Goal: Transaction & Acquisition: Purchase product/service

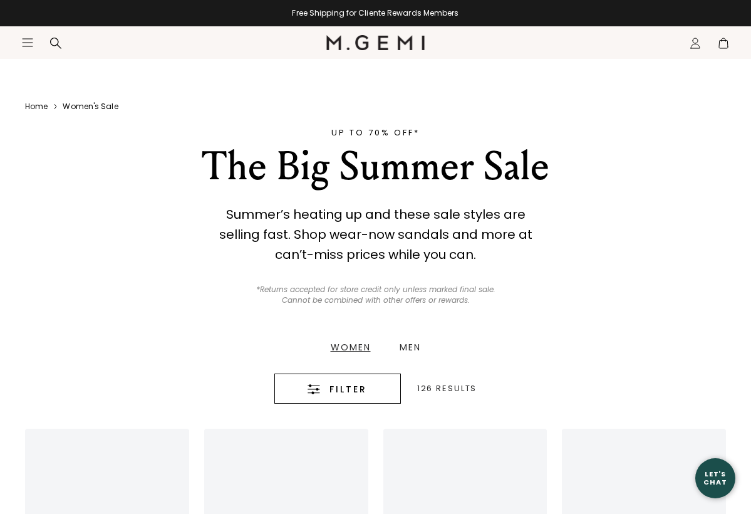
scroll to position [392, 0]
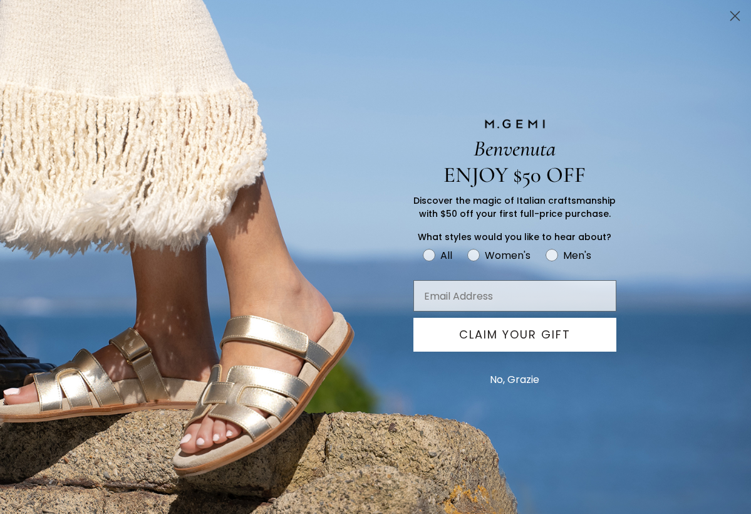
click at [512, 371] on button "No, Grazie" at bounding box center [515, 379] width 62 height 31
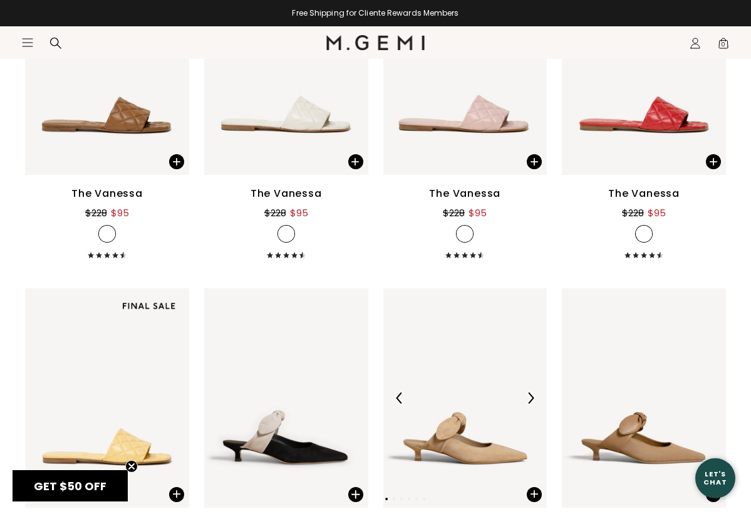
scroll to position [2793, 0]
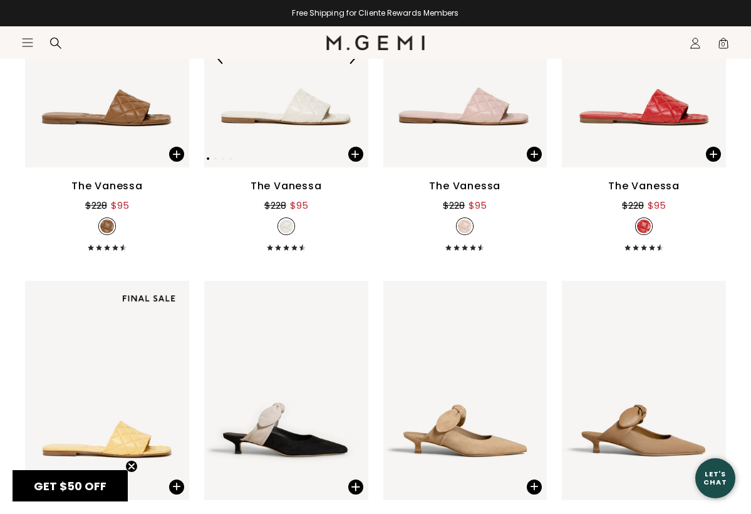
click at [308, 113] on img at bounding box center [286, 58] width 164 height 219
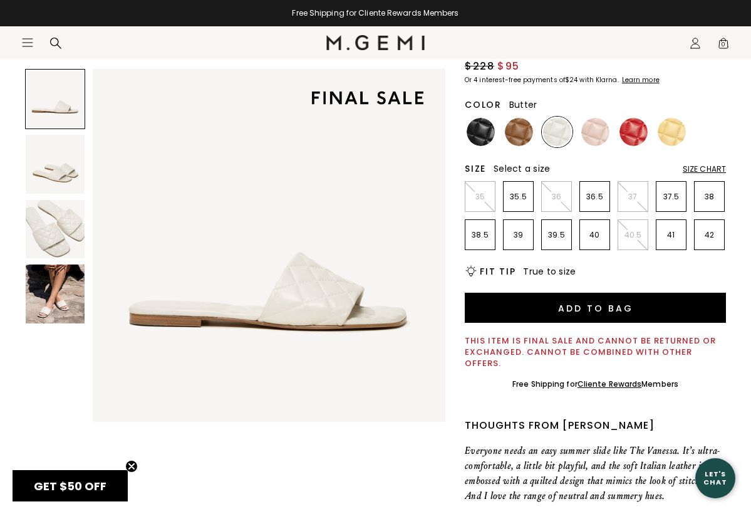
click at [667, 134] on img at bounding box center [672, 132] width 28 height 28
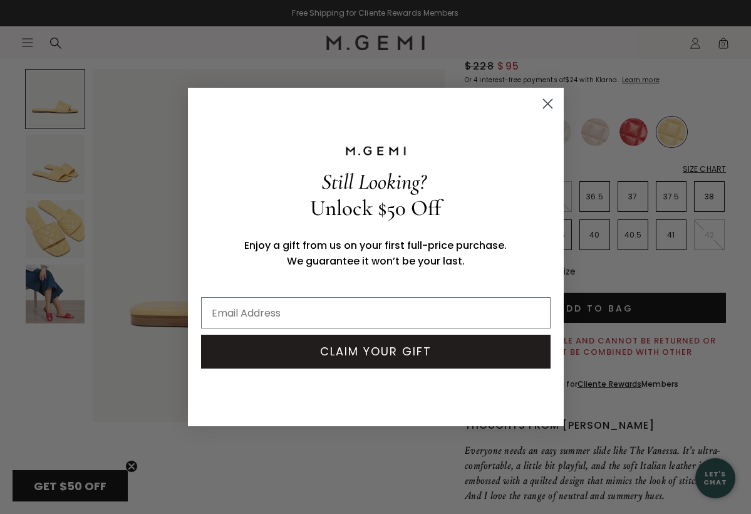
click at [547, 99] on circle "Close dialog" at bounding box center [547, 103] width 21 height 21
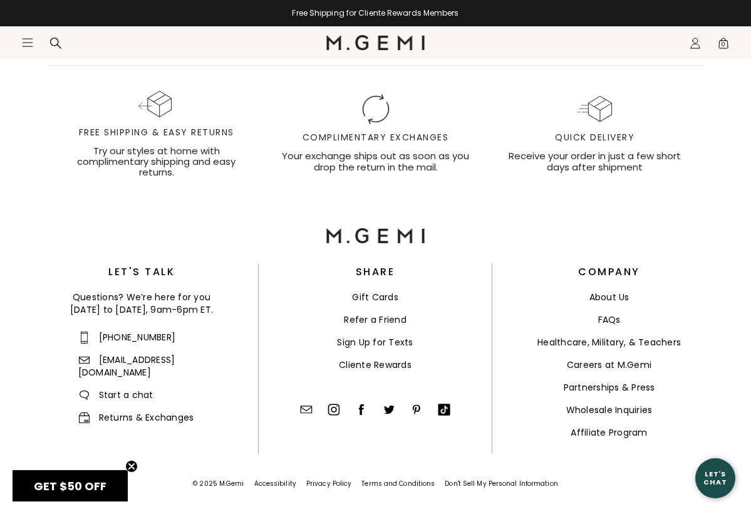
scroll to position [3637, 0]
click at [135, 388] on span "Start a chat" at bounding box center [115, 394] width 75 height 13
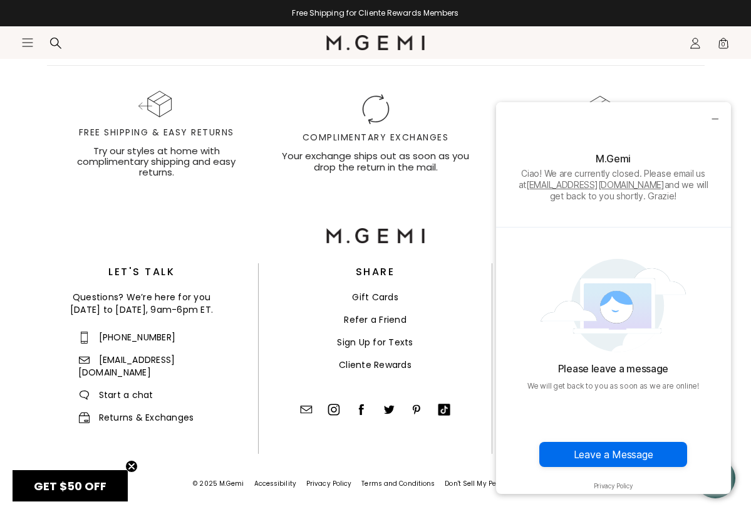
click at [630, 80] on section "Icons/20x20/hamburger@2x Women Shop All Shoes New Arrivals Bestsellers Essentia…" at bounding box center [375, 56] width 751 height 60
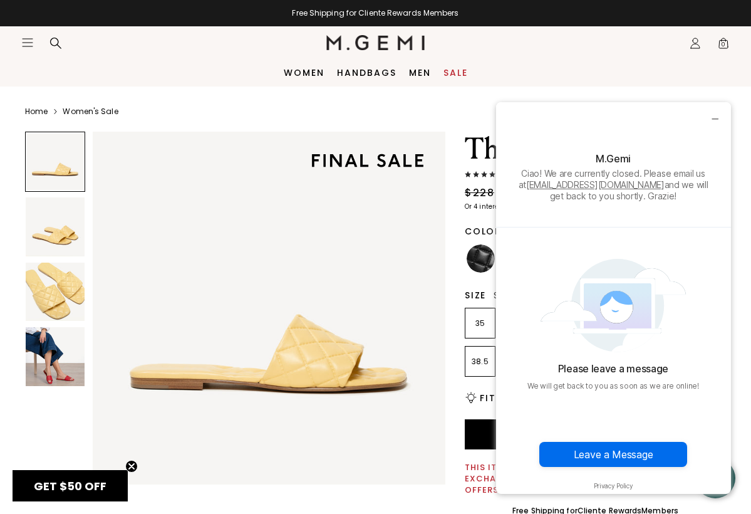
scroll to position [0, 0]
